Goal: Information Seeking & Learning: Learn about a topic

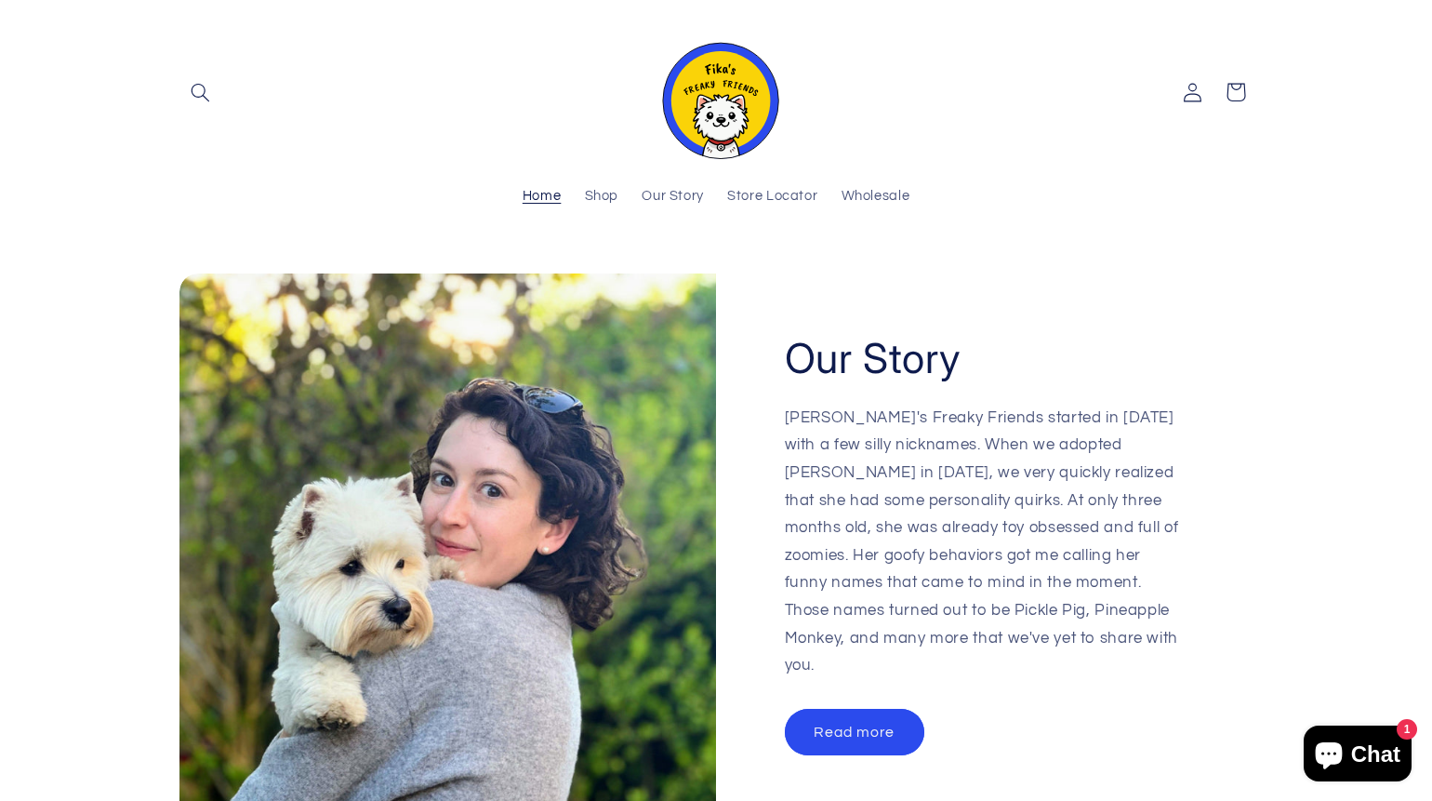
scroll to position [2581, 0]
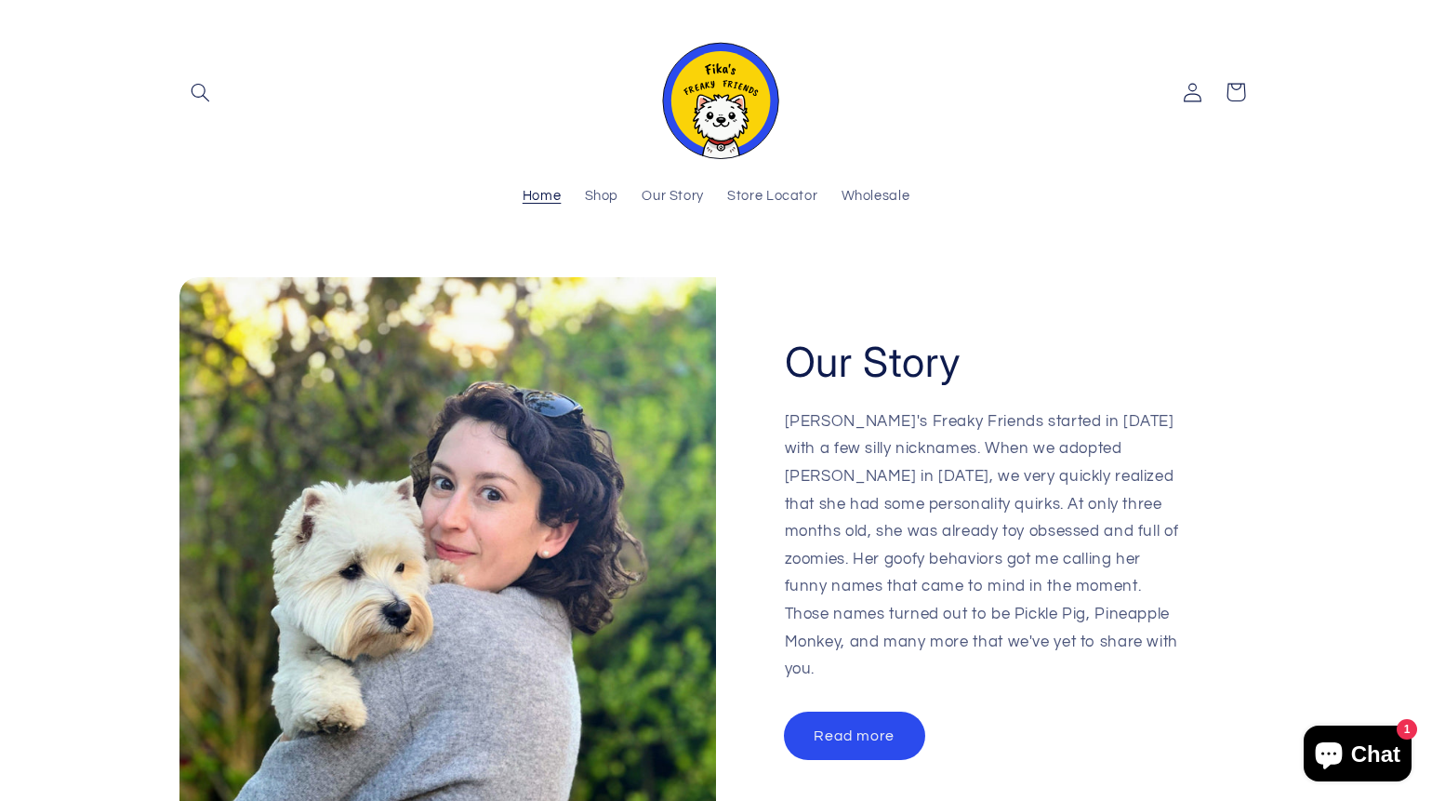
click at [851, 712] on link "Read more" at bounding box center [855, 735] width 140 height 46
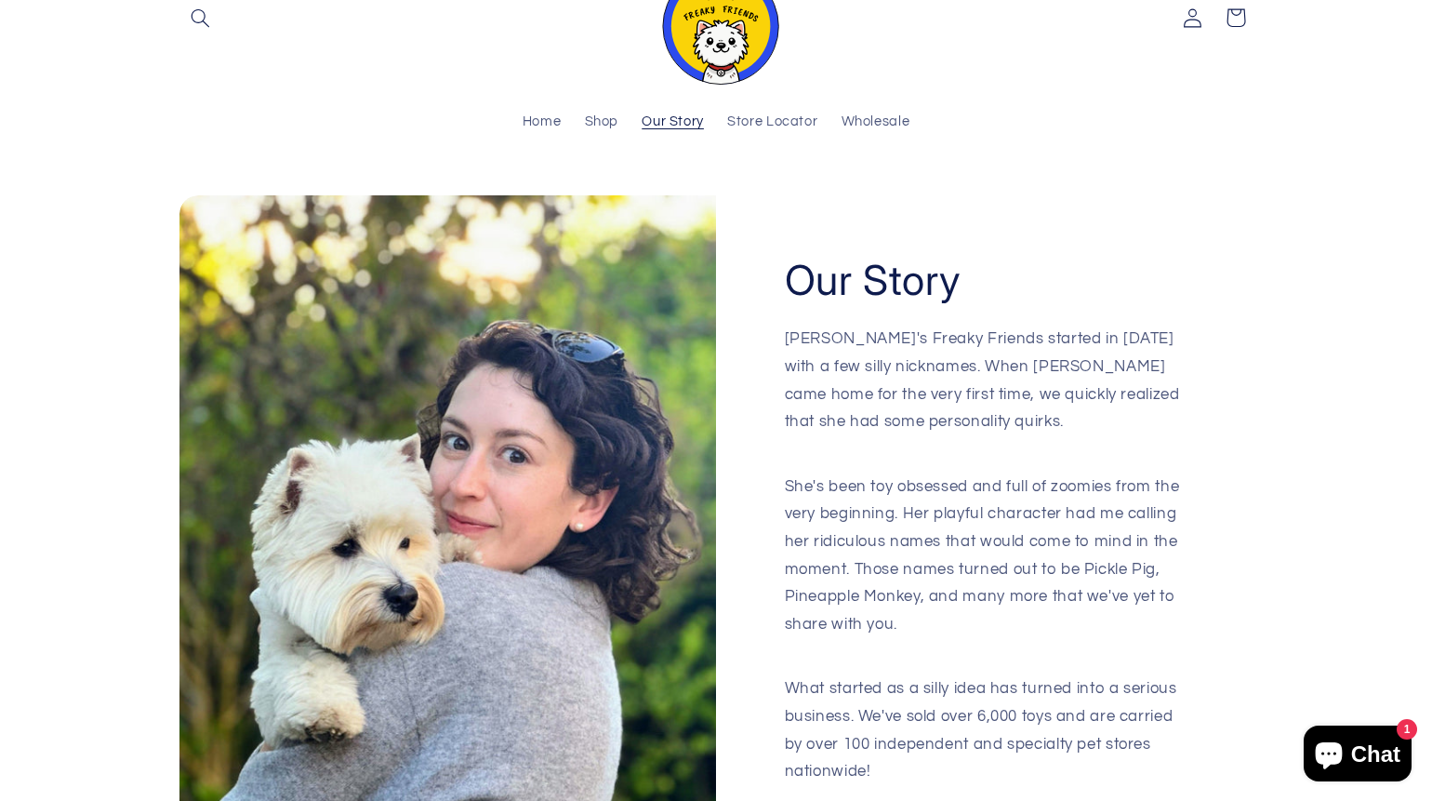
scroll to position [3, 0]
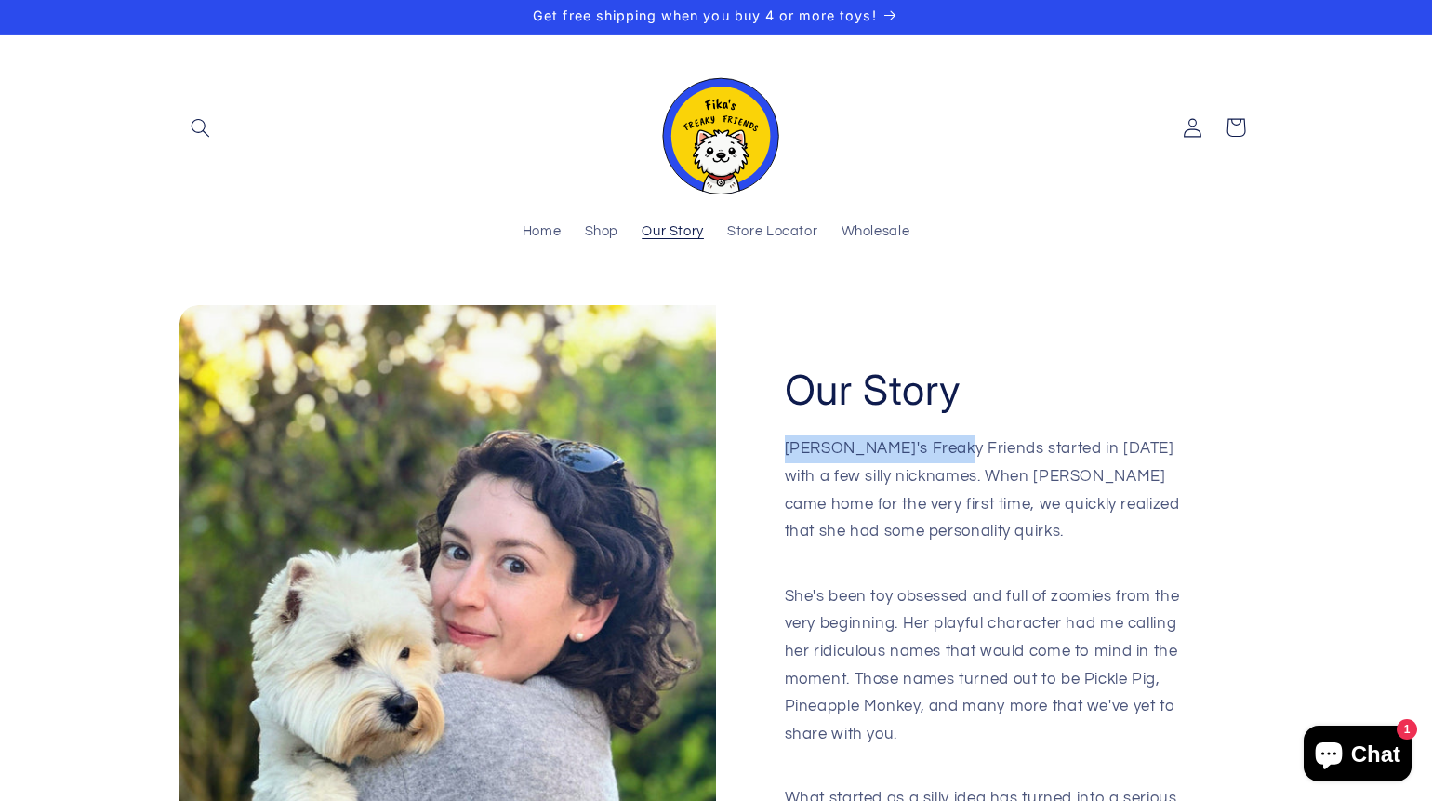
drag, startPoint x: 784, startPoint y: 449, endPoint x: 943, endPoint y: 444, distance: 159.1
click at [943, 444] on p "Fika's Freaky Friends started in 2024 with a few silly nicknames. When Fika cam…" at bounding box center [985, 504] width 401 height 138
copy p "[PERSON_NAME]'s Freaky Friends"
click at [726, 158] on img at bounding box center [716, 127] width 130 height 133
